Goal: Information Seeking & Learning: Learn about a topic

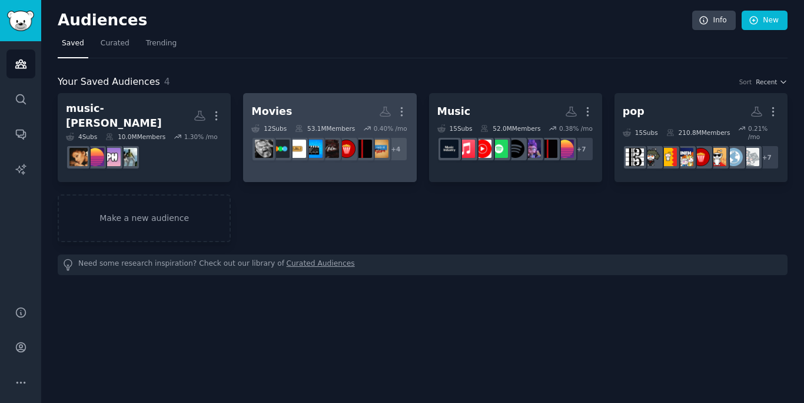
click at [332, 111] on h2 "Movies More" at bounding box center [329, 111] width 157 height 21
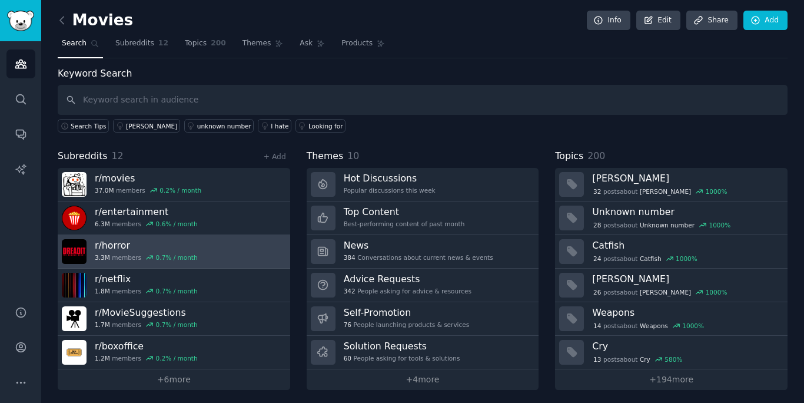
click at [234, 257] on link "r/ horror 3.3M members 0.7 % / month" at bounding box center [174, 252] width 233 height 34
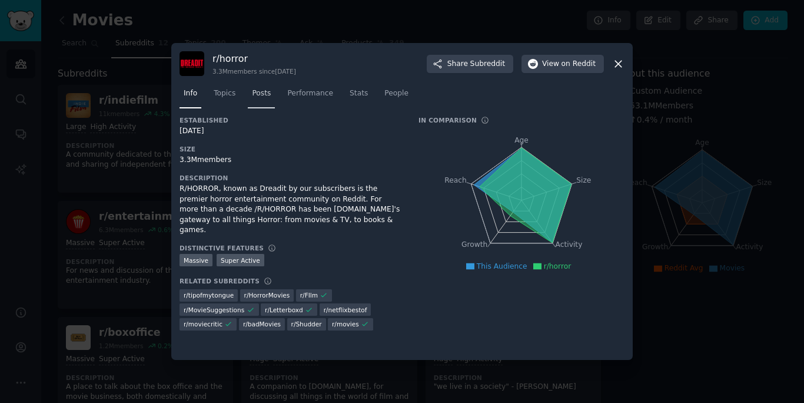
click at [258, 84] on link "Posts" at bounding box center [261, 96] width 27 height 24
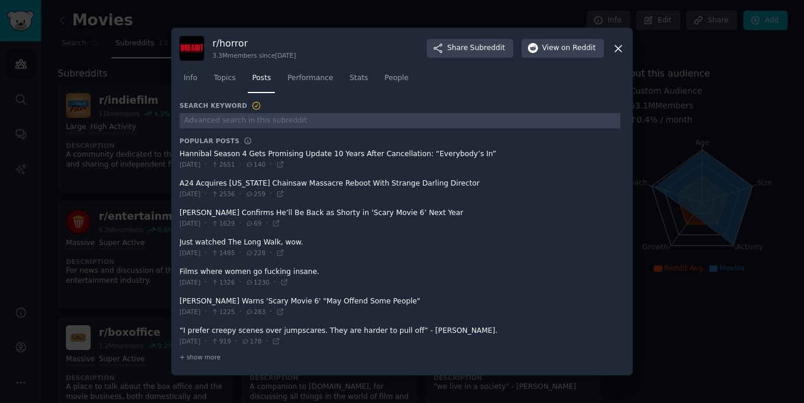
click at [304, 79] on span "Performance" at bounding box center [310, 78] width 46 height 11
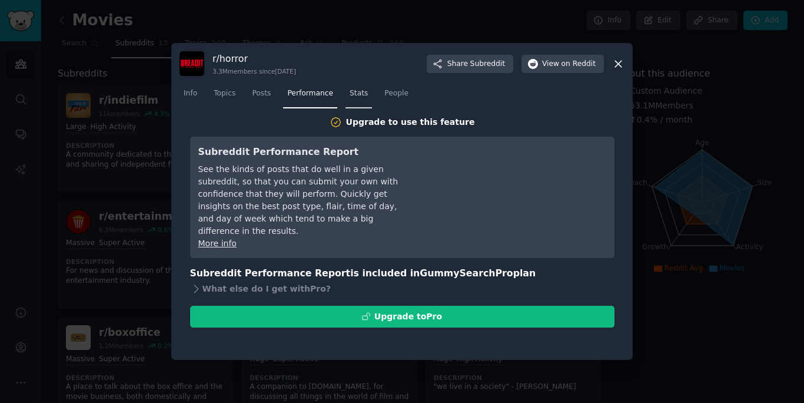
click at [349, 101] on link "Stats" at bounding box center [359, 96] width 26 height 24
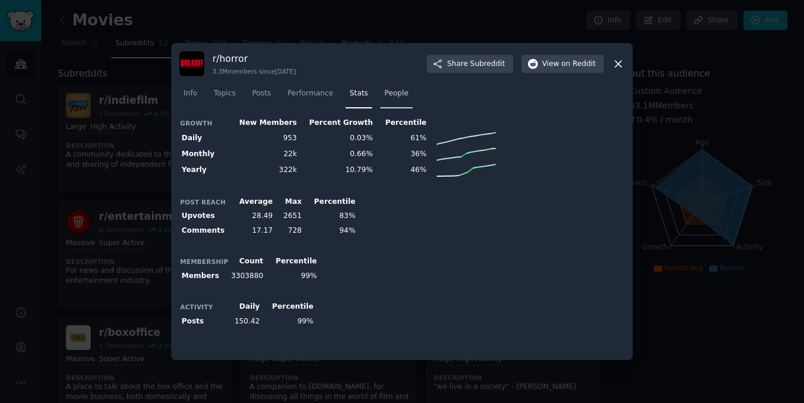
click at [393, 98] on span "People" at bounding box center [396, 93] width 24 height 11
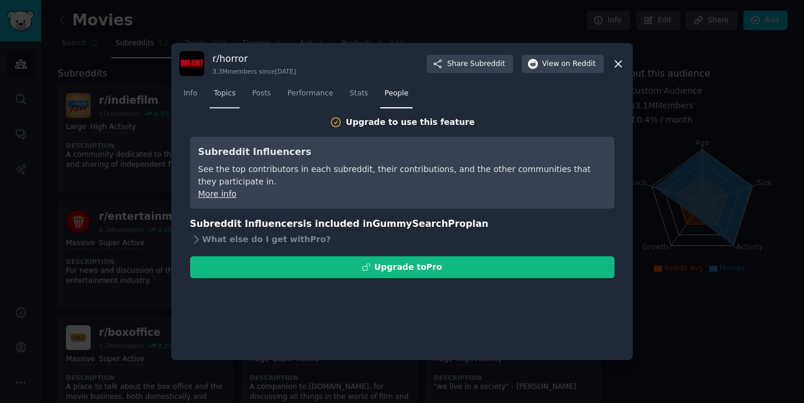
click at [218, 91] on span "Topics" at bounding box center [225, 93] width 22 height 11
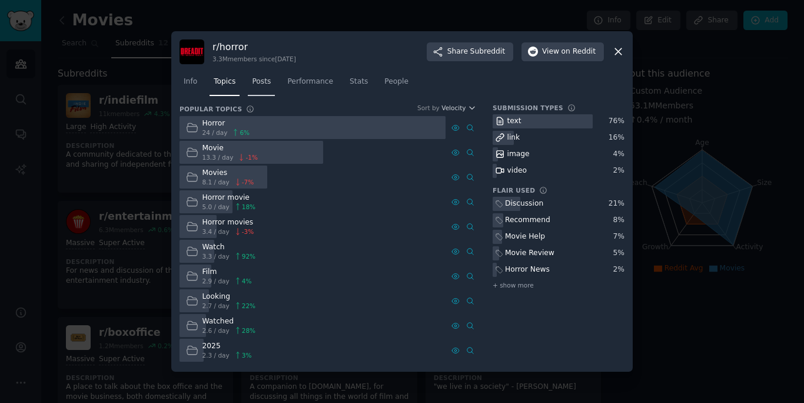
click at [258, 84] on span "Posts" at bounding box center [261, 82] width 19 height 11
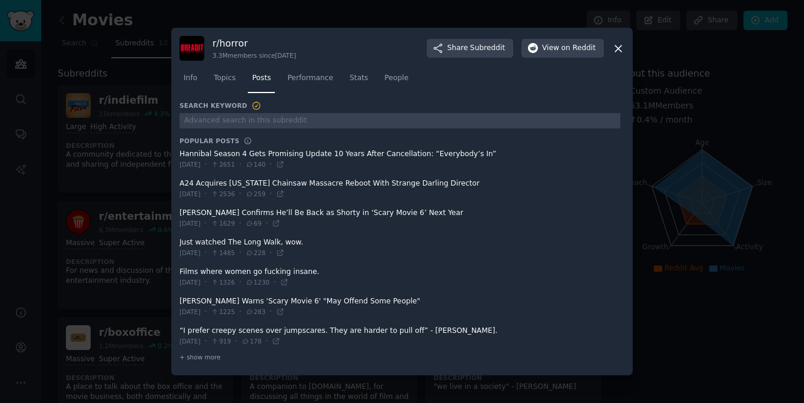
click at [99, 189] on div at bounding box center [402, 201] width 804 height 403
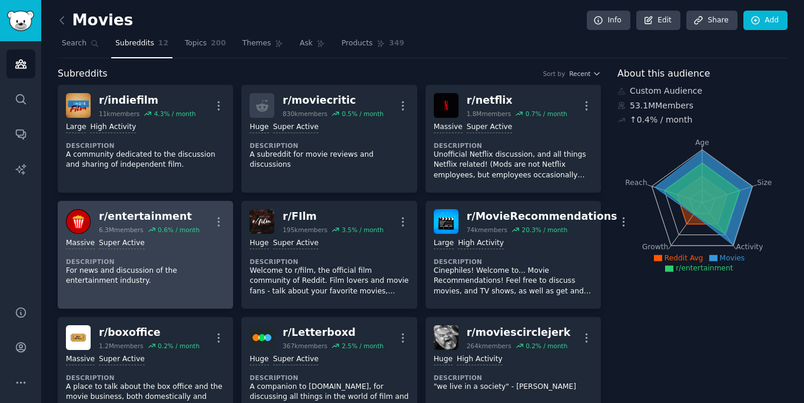
click at [169, 250] on div ">= 95th percentile for submissions / day Massive Super Active Description For n…" at bounding box center [145, 262] width 159 height 57
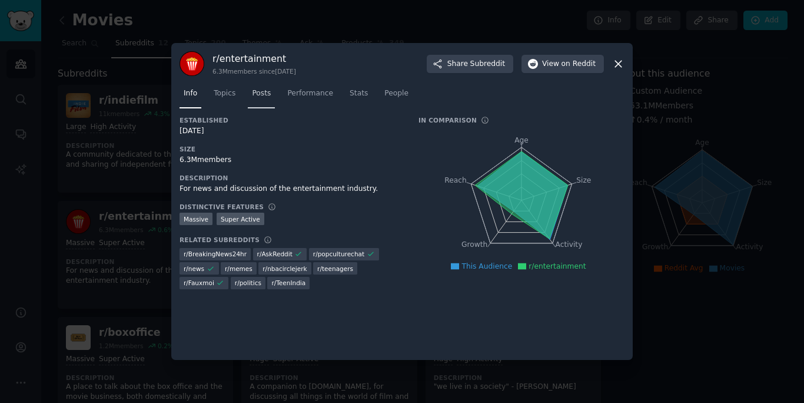
click at [260, 101] on link "Posts" at bounding box center [261, 96] width 27 height 24
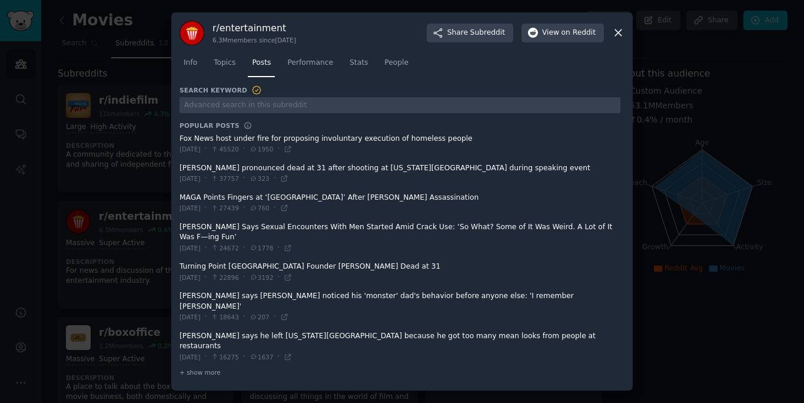
click at [195, 68] on span "Info" at bounding box center [191, 63] width 14 height 11
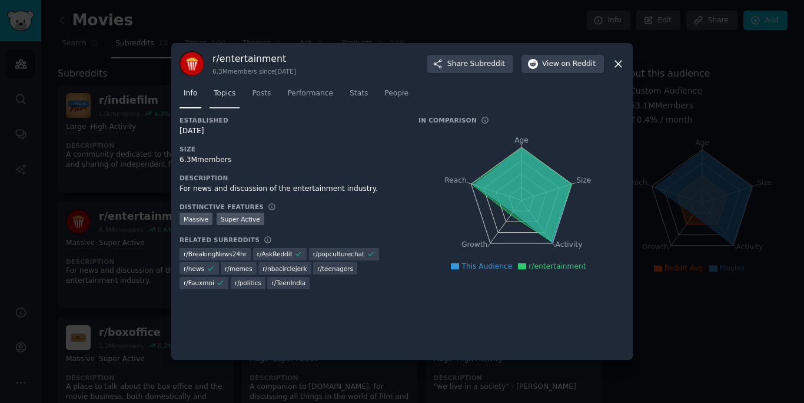
click at [234, 95] on span "Topics" at bounding box center [225, 93] width 22 height 11
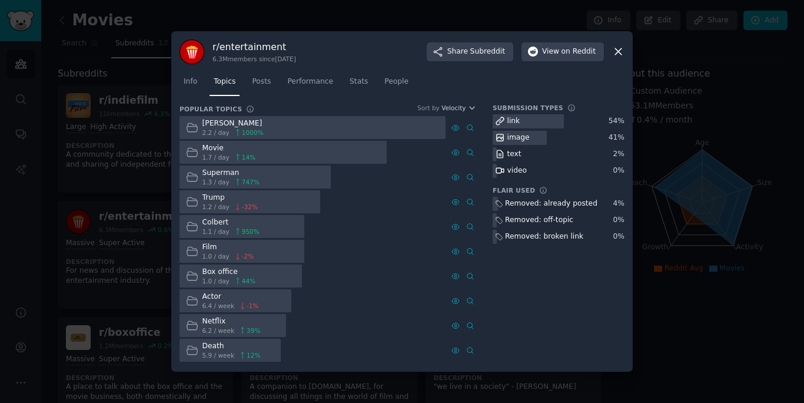
click at [100, 248] on div at bounding box center [402, 201] width 804 height 403
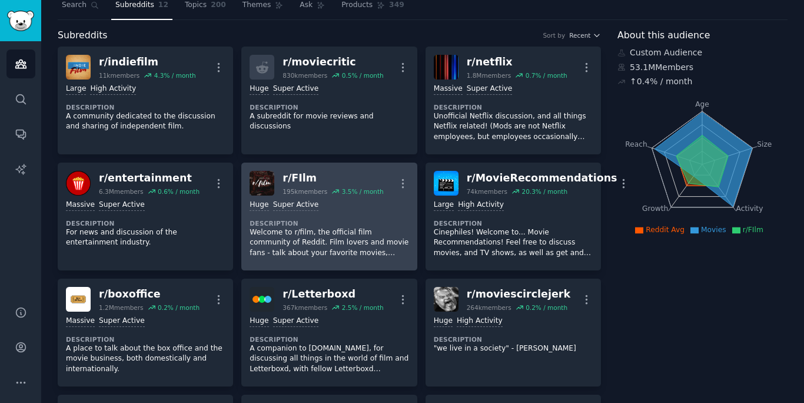
scroll to position [39, 0]
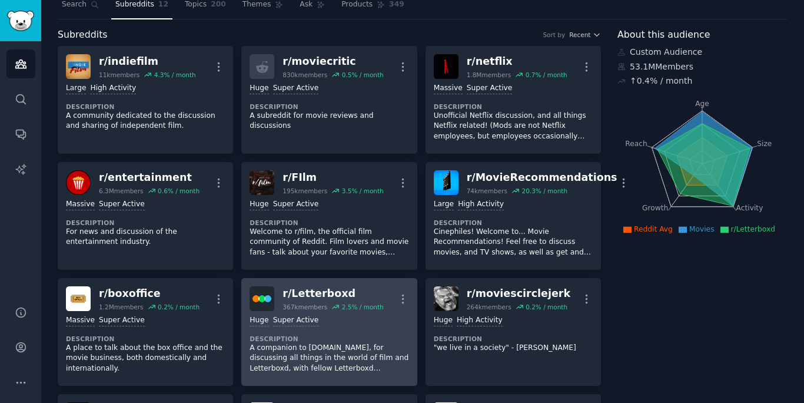
click at [379, 332] on div "Huge Super Active Description A companion to [DOMAIN_NAME], for discussing all …" at bounding box center [329, 344] width 159 height 67
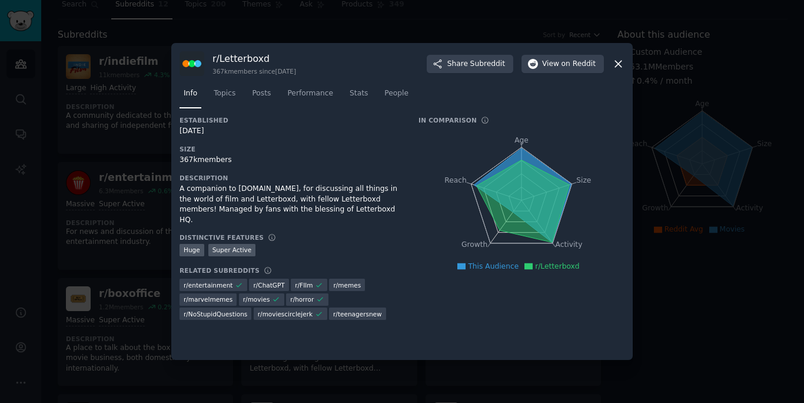
click at [253, 56] on h3 "r/ Letterboxd" at bounding box center [255, 58] width 84 height 12
copy h3 "r/ Letterboxd"
click at [261, 95] on span "Posts" at bounding box center [261, 93] width 19 height 11
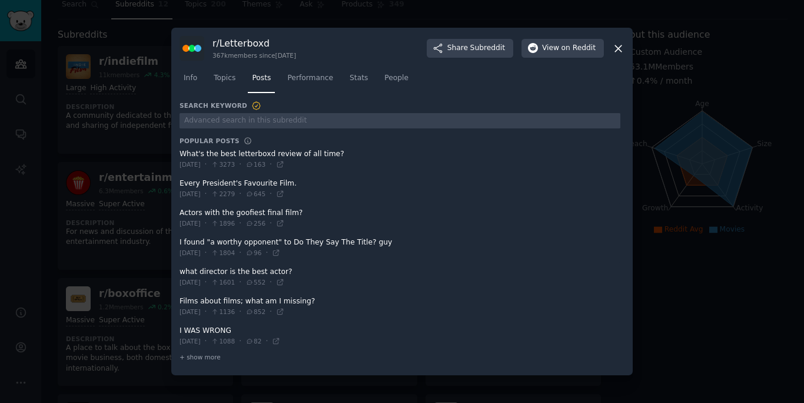
click at [137, 248] on div at bounding box center [402, 201] width 804 height 403
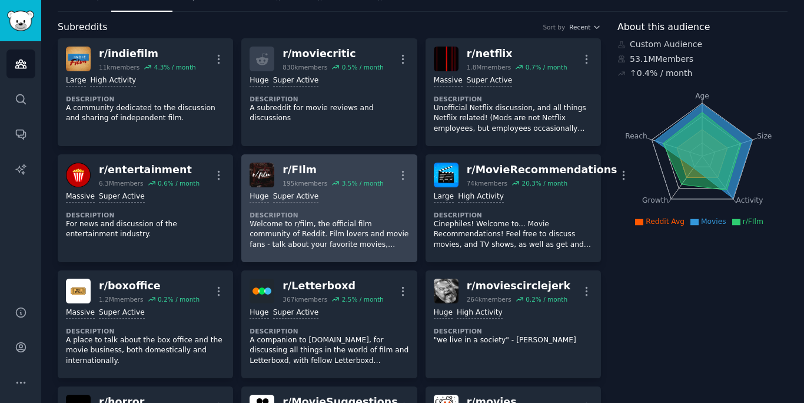
scroll to position [48, 0]
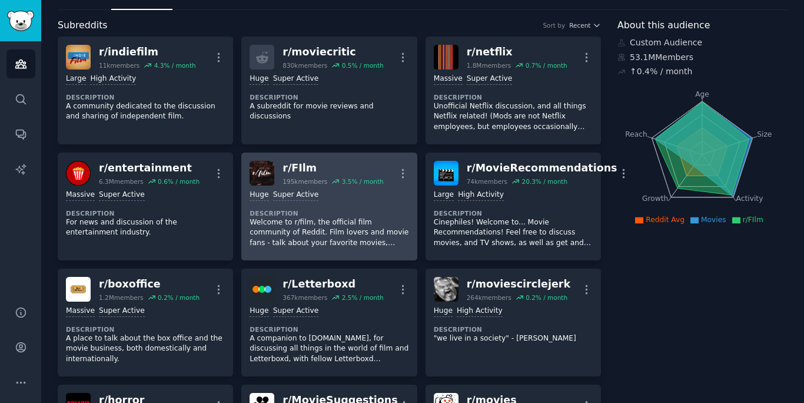
click at [366, 212] on dt "Description" at bounding box center [329, 213] width 159 height 8
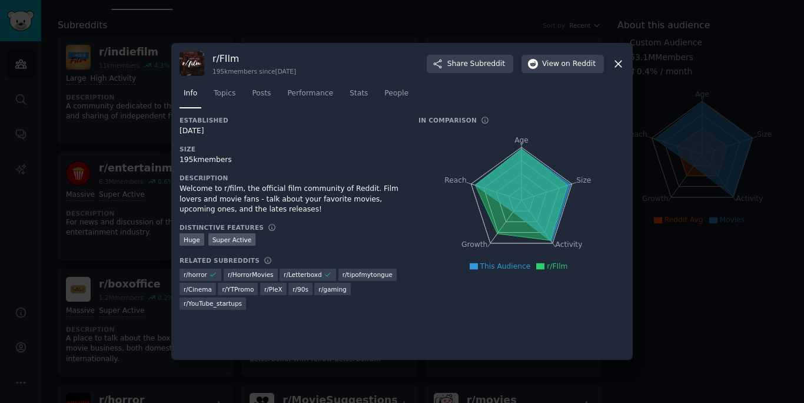
click at [224, 58] on h3 "r/ FIlm" at bounding box center [255, 58] width 84 height 12
click at [226, 56] on h3 "r/ FIlm" at bounding box center [255, 58] width 84 height 12
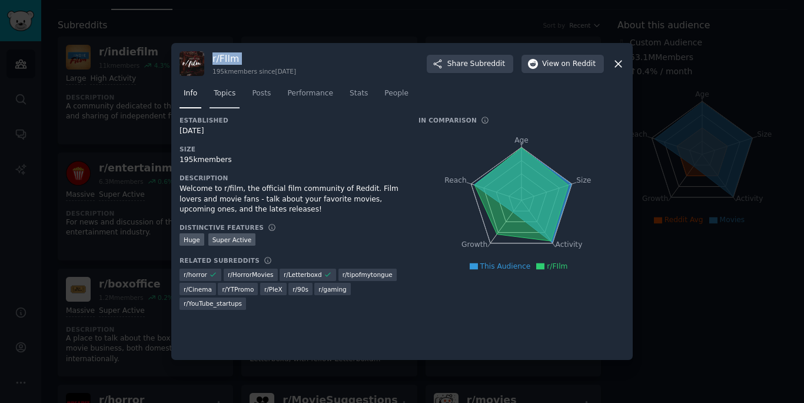
click at [224, 88] on link "Topics" at bounding box center [225, 96] width 30 height 24
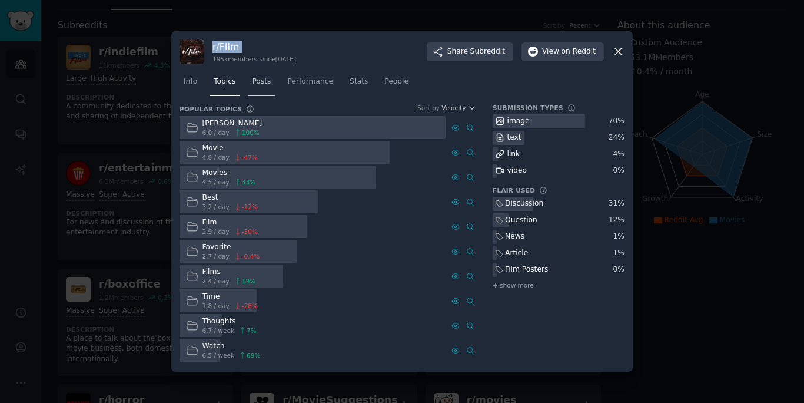
click at [263, 86] on span "Posts" at bounding box center [261, 82] width 19 height 11
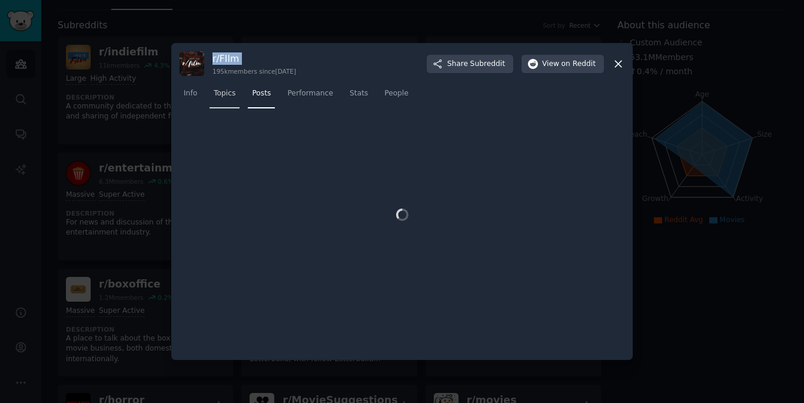
click at [230, 100] on link "Topics" at bounding box center [225, 96] width 30 height 24
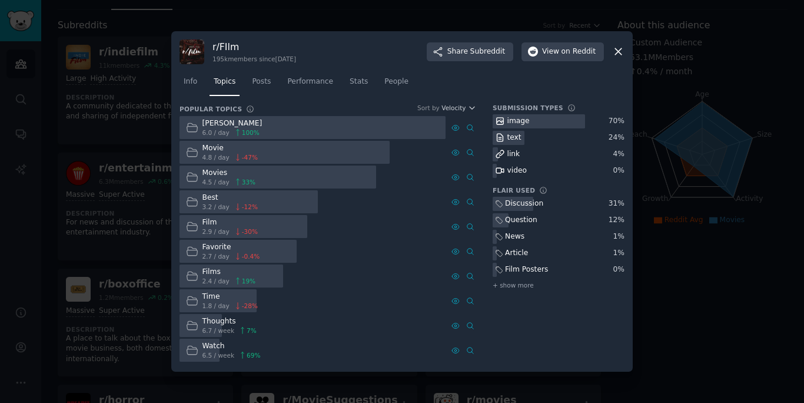
click at [124, 229] on div at bounding box center [402, 201] width 804 height 403
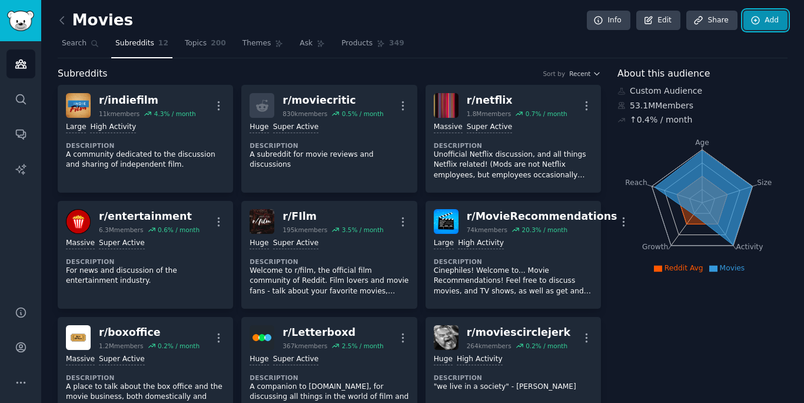
click at [765, 21] on link "Add" at bounding box center [766, 21] width 44 height 20
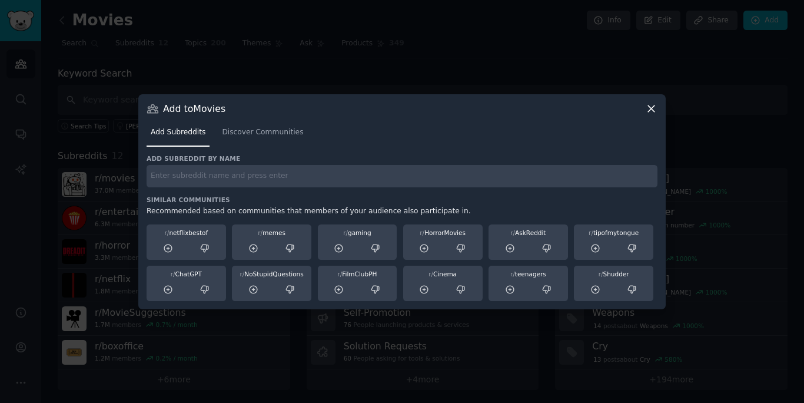
click at [559, 201] on h3 "Similar Communities" at bounding box center [402, 199] width 511 height 8
click at [561, 183] on input "text" at bounding box center [402, 176] width 511 height 23
type input "horrorfilm"
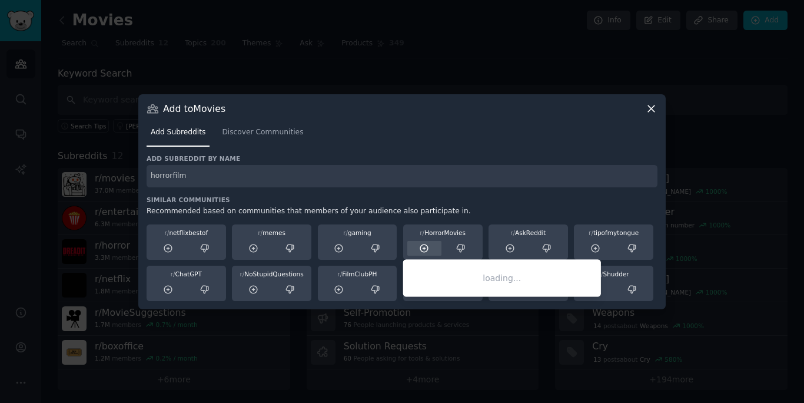
click at [429, 248] on icon at bounding box center [424, 248] width 11 height 11
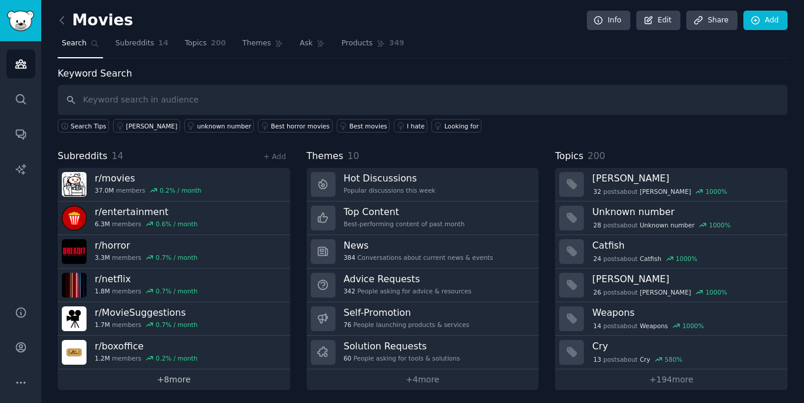
click at [183, 374] on link "+ 8 more" at bounding box center [174, 379] width 233 height 21
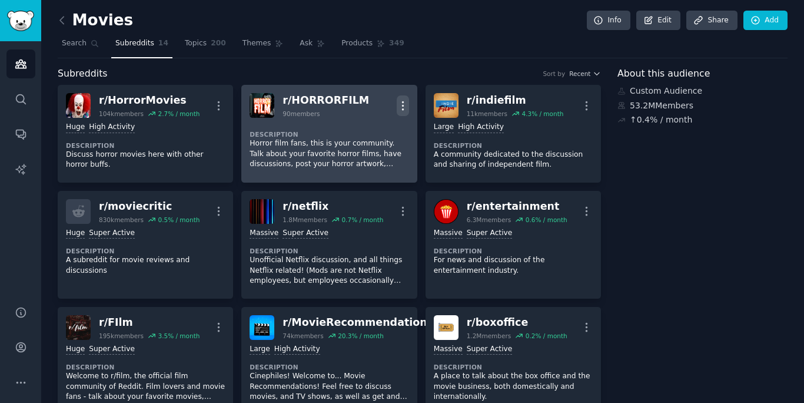
click at [399, 101] on icon "button" at bounding box center [403, 106] width 12 height 12
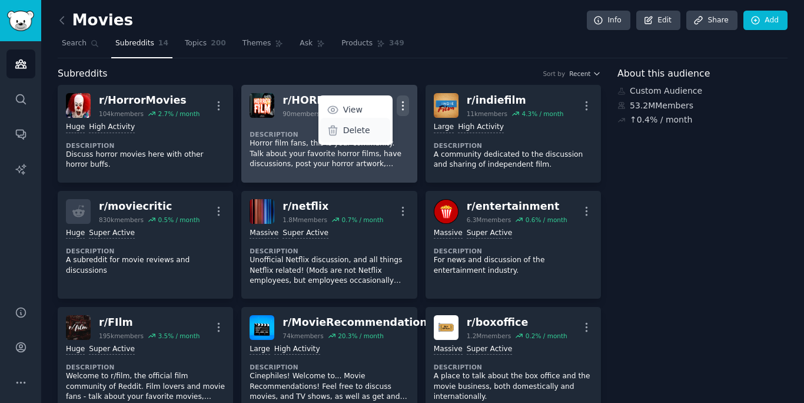
click at [351, 132] on p "Delete" at bounding box center [356, 130] width 27 height 12
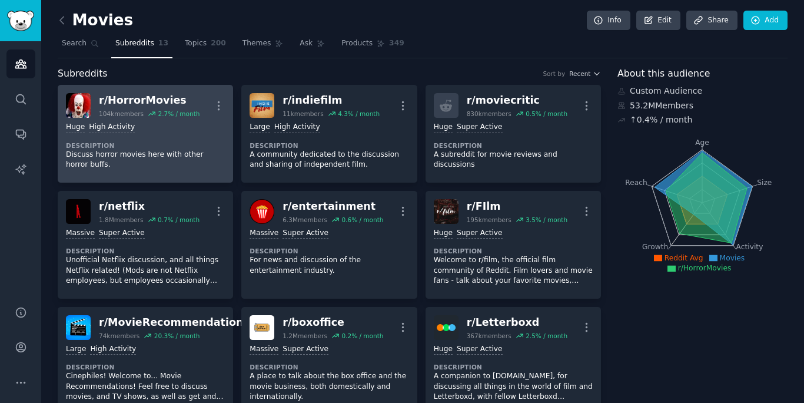
click at [197, 134] on div "Huge High Activity Description Discuss horror movies here with other horror buf…" at bounding box center [145, 146] width 159 height 57
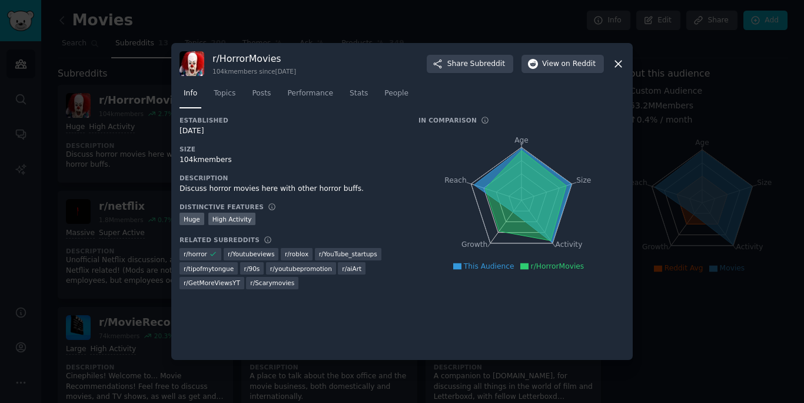
click at [621, 65] on icon at bounding box center [618, 64] width 12 height 12
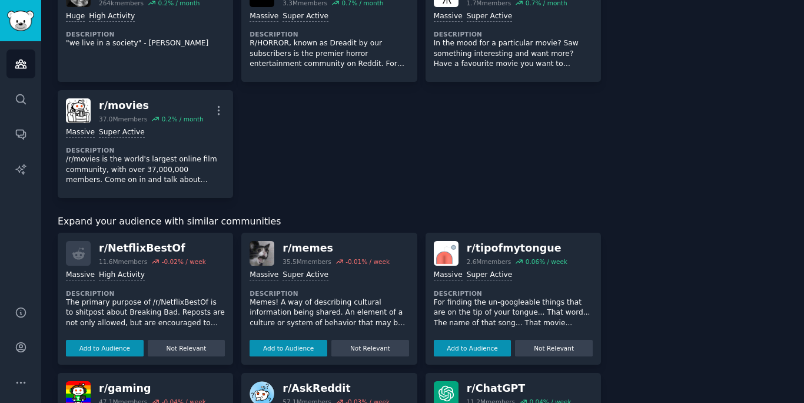
scroll to position [449, 0]
click at [113, 350] on button "Add to Audience" at bounding box center [105, 347] width 78 height 16
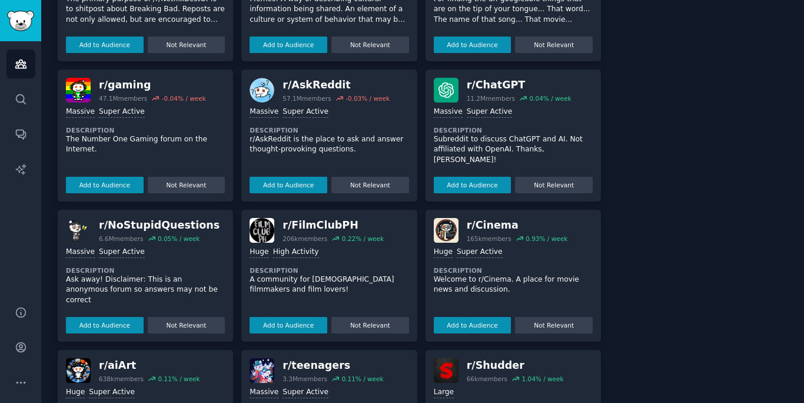
scroll to position [753, 0]
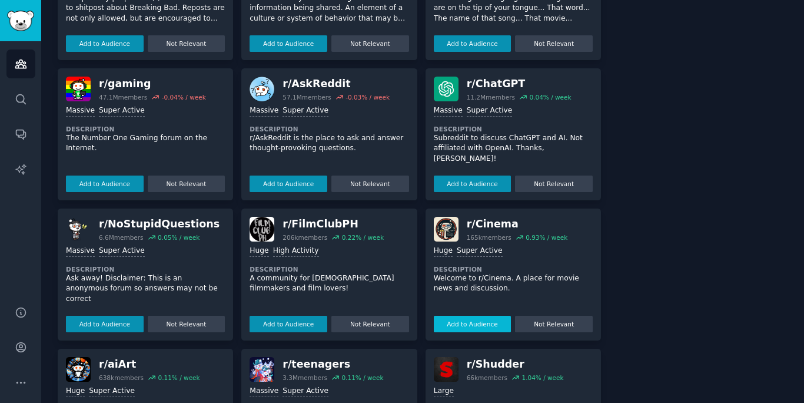
click at [460, 323] on button "Add to Audience" at bounding box center [473, 324] width 78 height 16
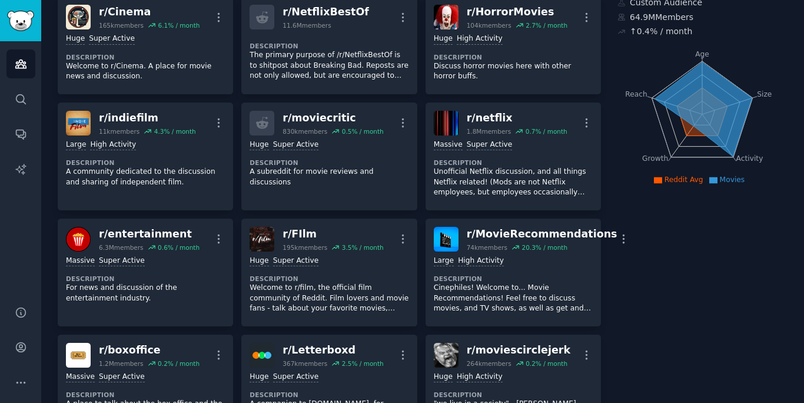
scroll to position [0, 0]
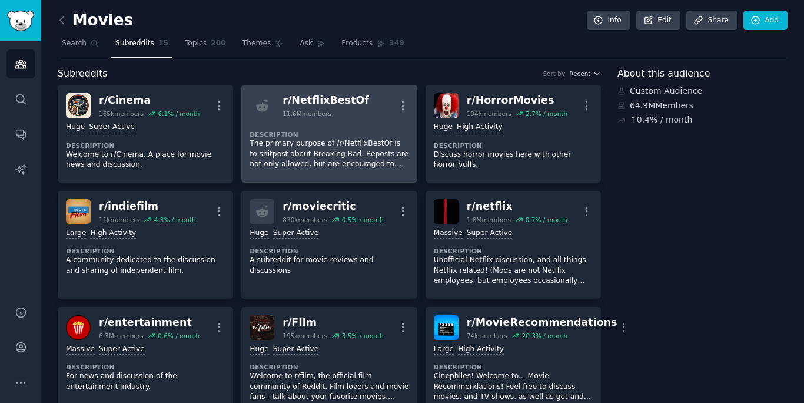
click at [373, 124] on div "Description The primary purpose of /r/NetflixBestOf is to shitpost about Breaki…" at bounding box center [329, 146] width 159 height 56
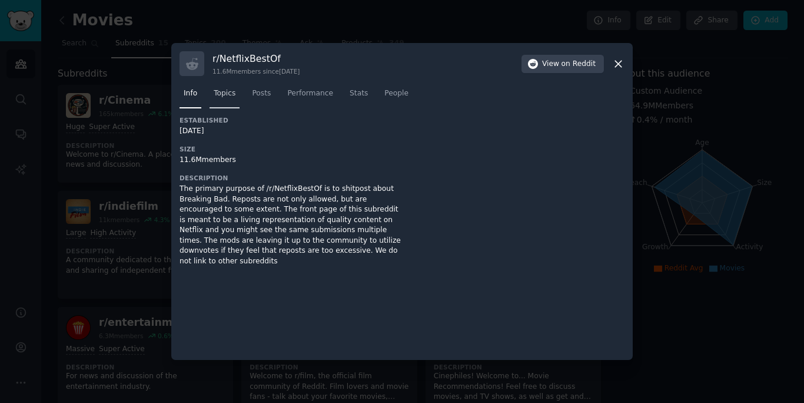
click at [235, 90] on span "Topics" at bounding box center [225, 93] width 22 height 11
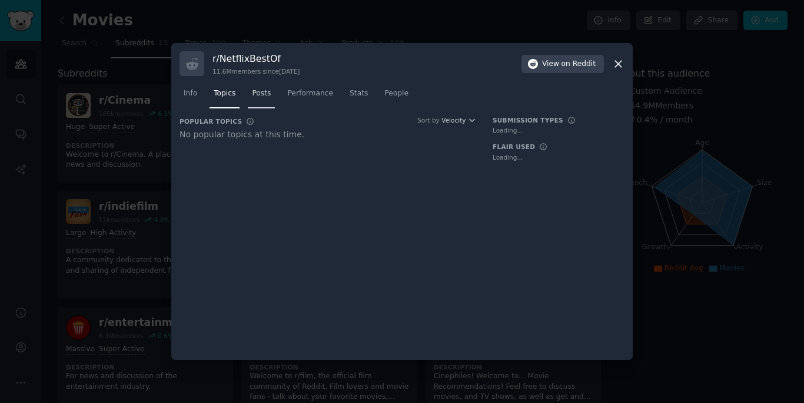
click at [265, 94] on span "Posts" at bounding box center [261, 93] width 19 height 11
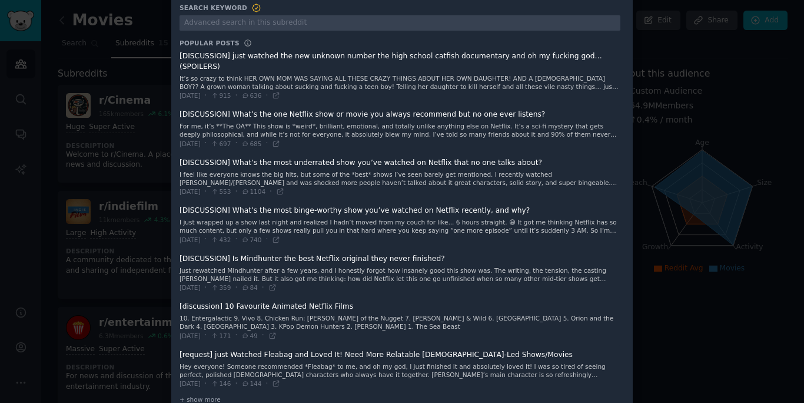
scroll to position [101, 0]
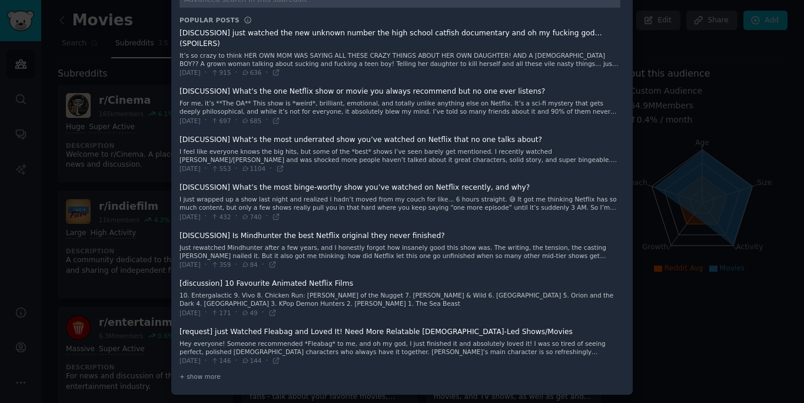
click at [642, 162] on div at bounding box center [402, 201] width 804 height 403
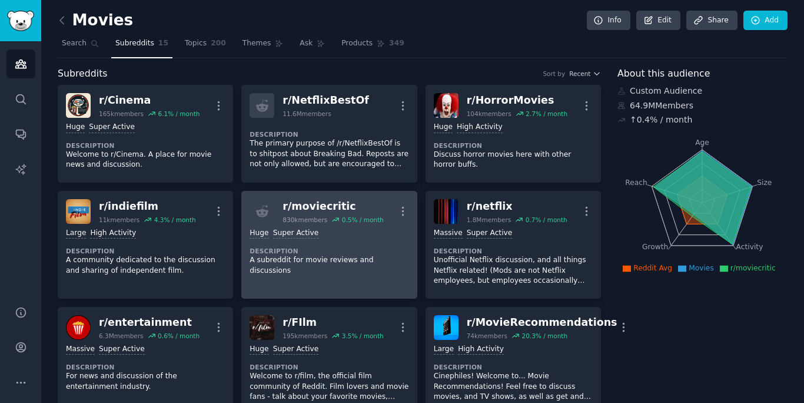
scroll to position [8, 0]
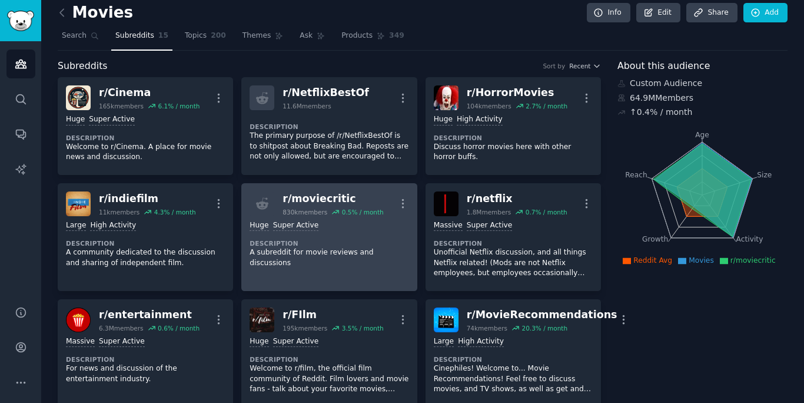
click at [377, 230] on div "Huge Super Active" at bounding box center [329, 225] width 159 height 11
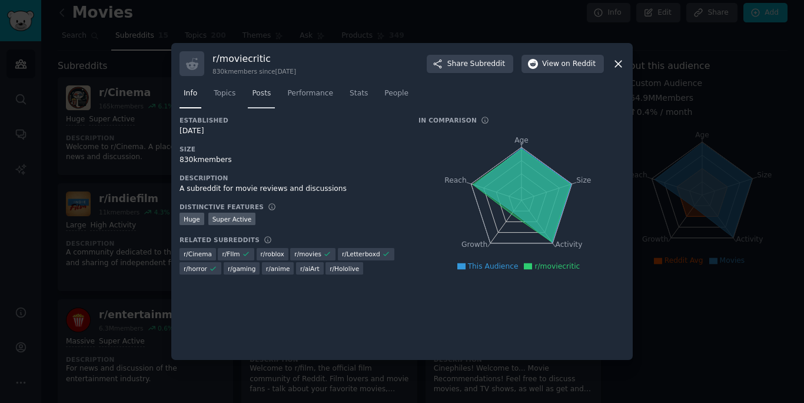
click at [263, 94] on span "Posts" at bounding box center [261, 93] width 19 height 11
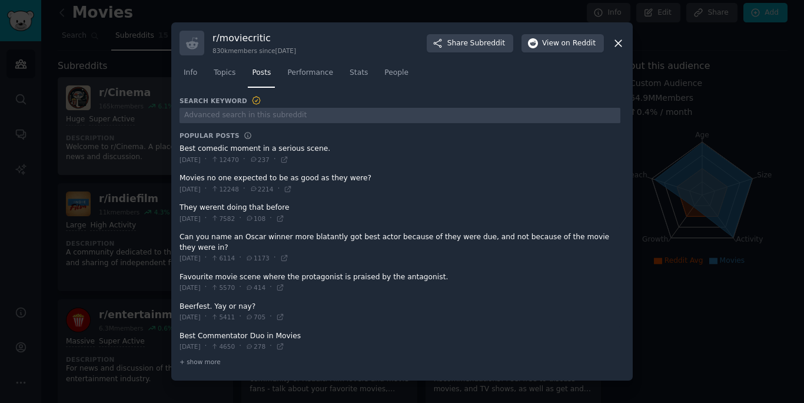
click at [158, 152] on div at bounding box center [402, 201] width 804 height 403
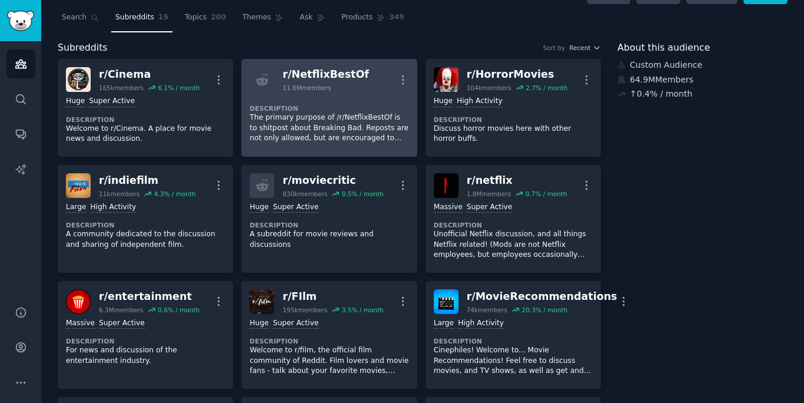
scroll to position [32, 0]
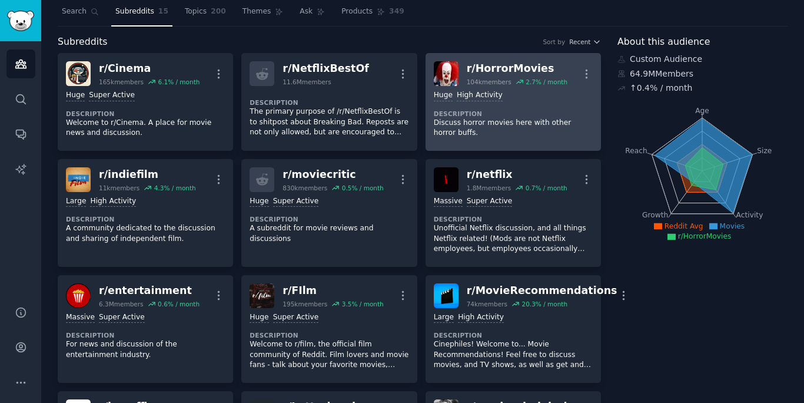
click at [503, 120] on p "Discuss horror movies here with other horror buffs." at bounding box center [513, 128] width 159 height 21
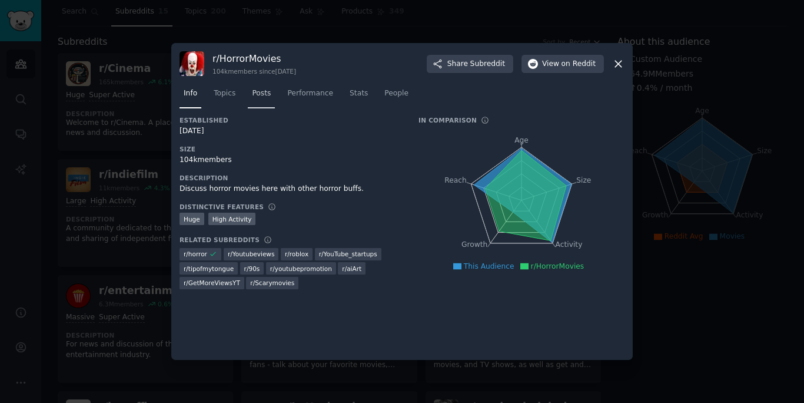
click at [266, 91] on span "Posts" at bounding box center [261, 93] width 19 height 11
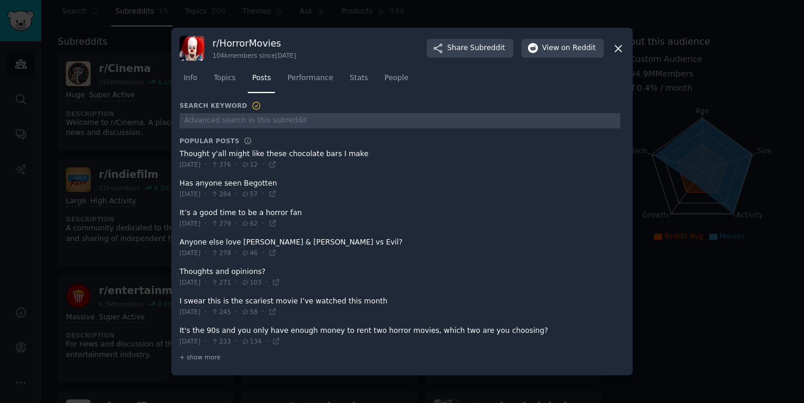
click at [693, 237] on div at bounding box center [402, 201] width 804 height 403
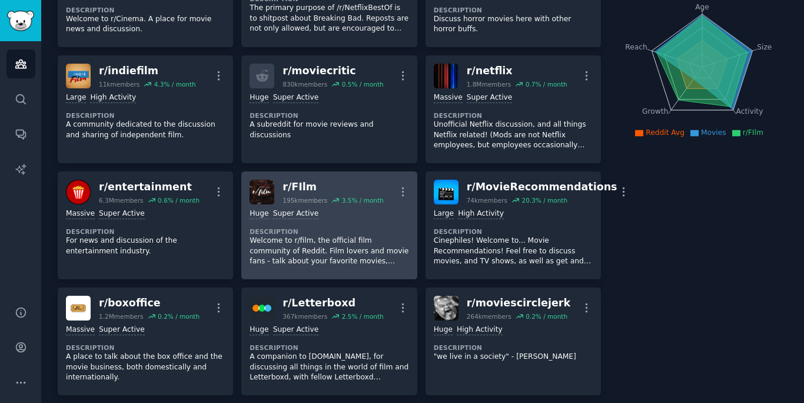
scroll to position [139, 0]
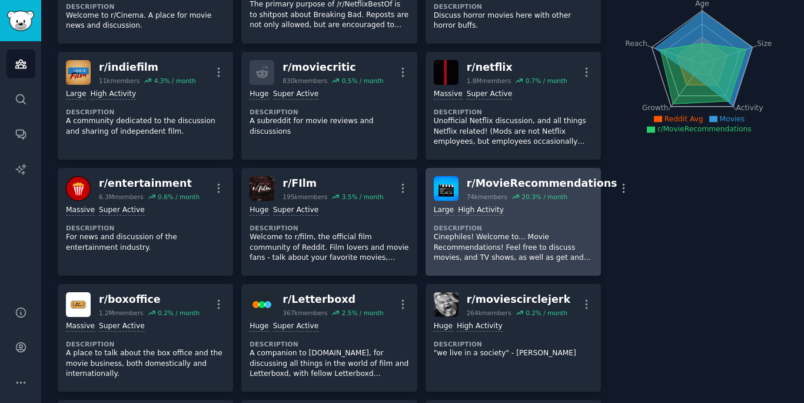
click at [550, 219] on div "10,000 - 100,000 members Large High Activity Description Cinephiles! Welcome to…" at bounding box center [513, 234] width 159 height 67
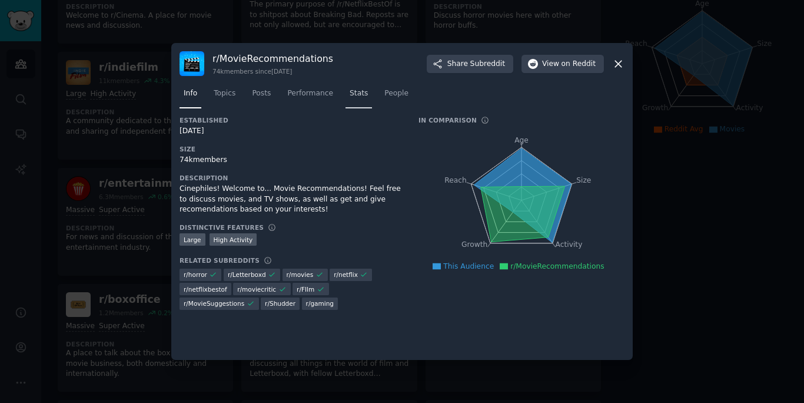
click at [349, 95] on link "Stats" at bounding box center [359, 96] width 26 height 24
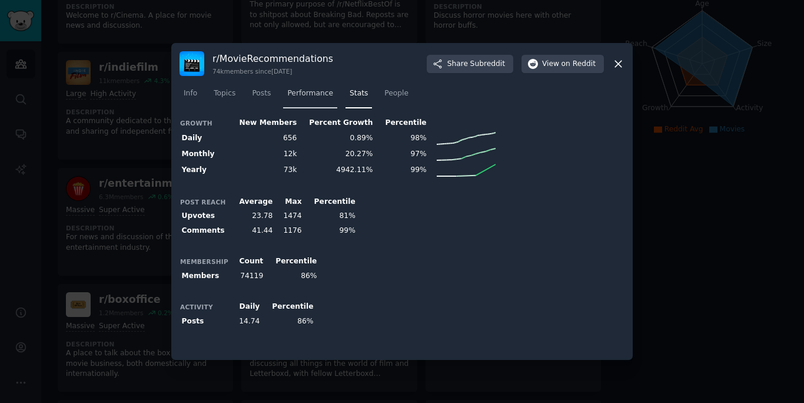
click at [293, 98] on span "Performance" at bounding box center [310, 93] width 46 height 11
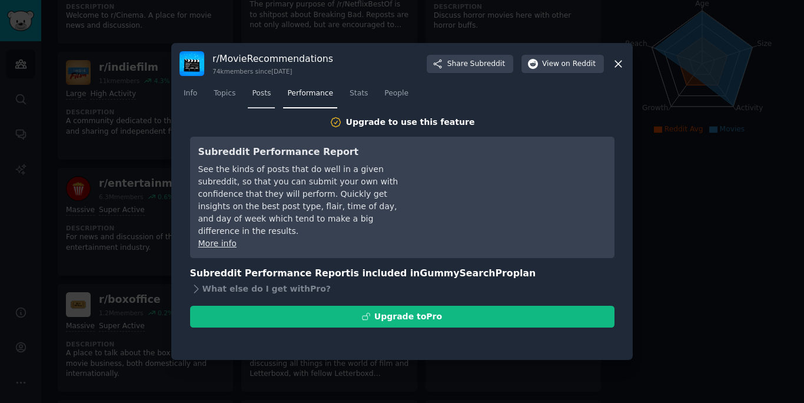
click at [260, 98] on span "Posts" at bounding box center [261, 93] width 19 height 11
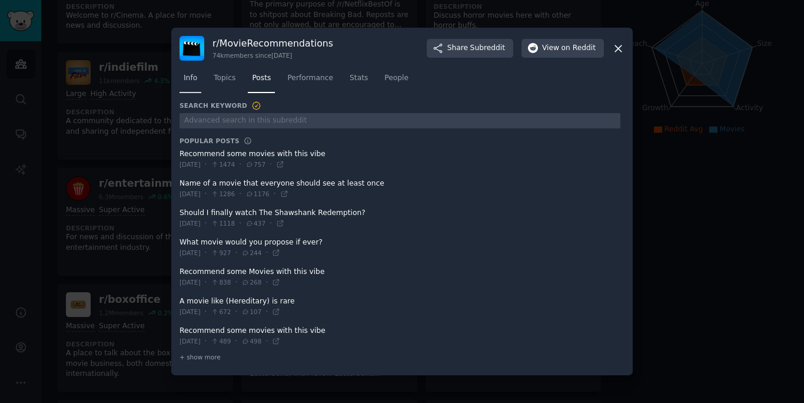
click at [189, 101] on h3 "Search Keyword" at bounding box center [221, 106] width 82 height 11
click at [124, 240] on div at bounding box center [402, 201] width 804 height 403
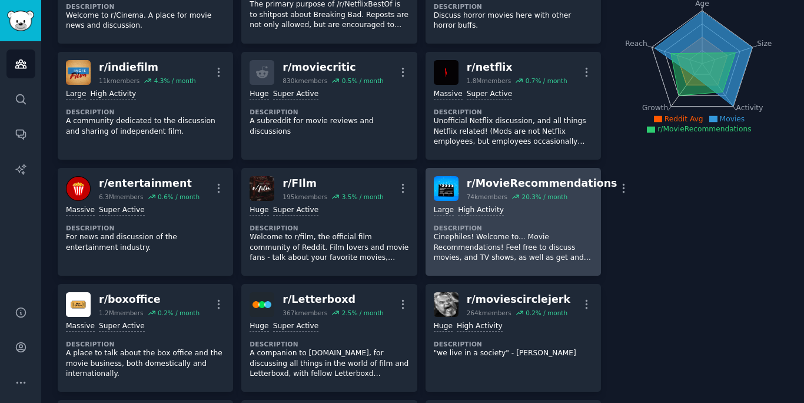
click at [546, 234] on p "Cinephiles! Welcome to... Movie Recommendations! Feel free to discuss movies, a…" at bounding box center [513, 247] width 159 height 31
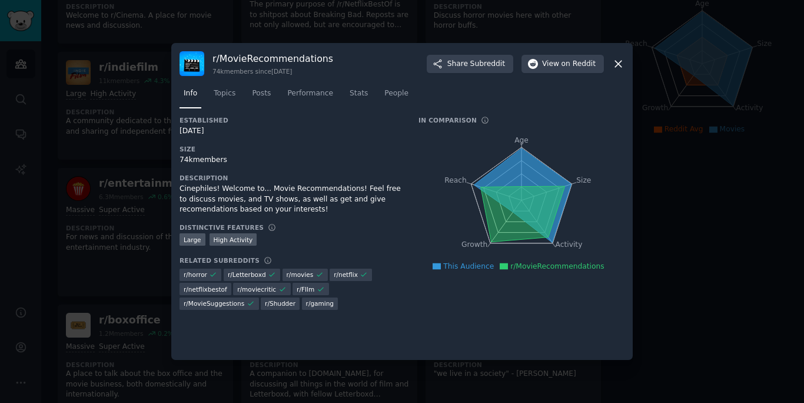
click at [298, 60] on h3 "r/ MovieRecommendations" at bounding box center [273, 58] width 121 height 12
copy h3 "MovieRecommendations"
